Goal: Task Accomplishment & Management: Manage account settings

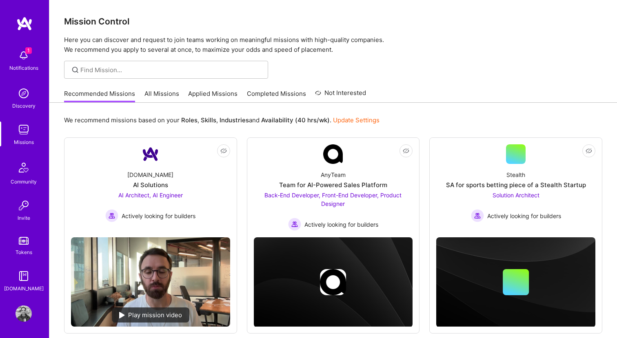
click at [218, 90] on link "Applied Missions" at bounding box center [212, 95] width 49 height 13
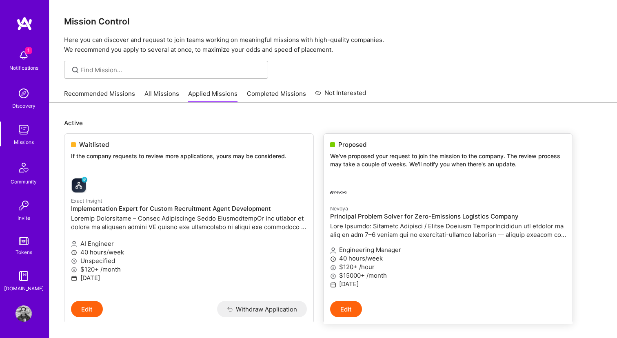
click at [344, 155] on p "We've proposed your request to join the mission to the company. The review proc…" at bounding box center [448, 160] width 236 height 16
click at [348, 146] on span "Proposed" at bounding box center [352, 144] width 28 height 9
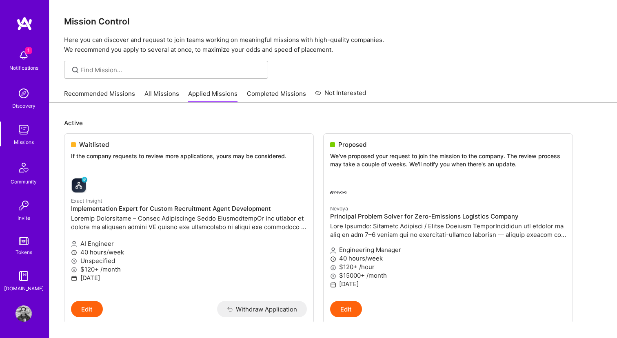
click at [22, 55] on img at bounding box center [24, 55] width 16 height 16
